Goal: Task Accomplishment & Management: Manage account settings

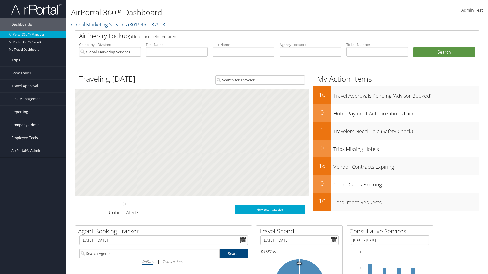
click at [33, 125] on span "Company Admin" at bounding box center [25, 125] width 28 height 13
click at [33, 230] on link "Airtinerary® Settings" at bounding box center [33, 234] width 66 height 8
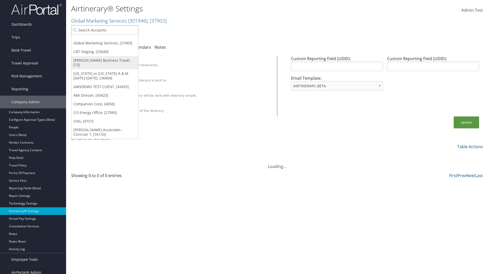
click at [105, 60] on link "[PERSON_NAME] Business Travel, [72]" at bounding box center [104, 62] width 67 height 13
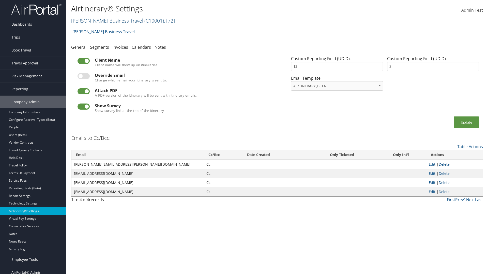
click at [105, 21] on link "[PERSON_NAME] Business Travel ( C10001 ) , [ 72 ]" at bounding box center [123, 20] width 104 height 7
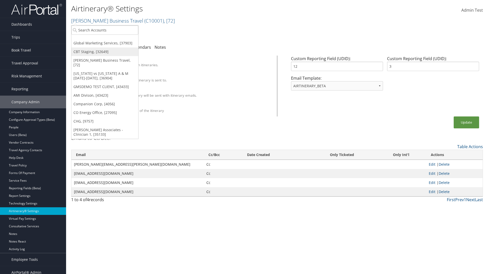
click at [105, 52] on link "CBT Staging, [32649]" at bounding box center [104, 51] width 67 height 9
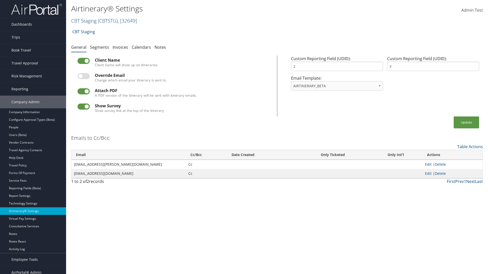
click at [84, 21] on link "CBT Staging ( CBTSTG ) , [ 32649 ]" at bounding box center [104, 20] width 66 height 7
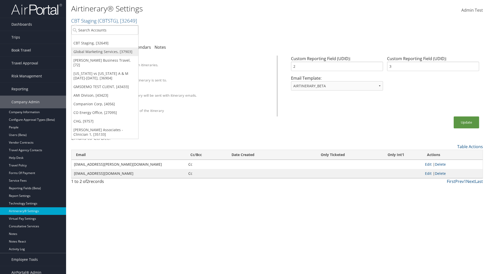
click at [105, 52] on link "Global Marketing Services, [37903]" at bounding box center [104, 51] width 67 height 9
